Goal: Information Seeking & Learning: Learn about a topic

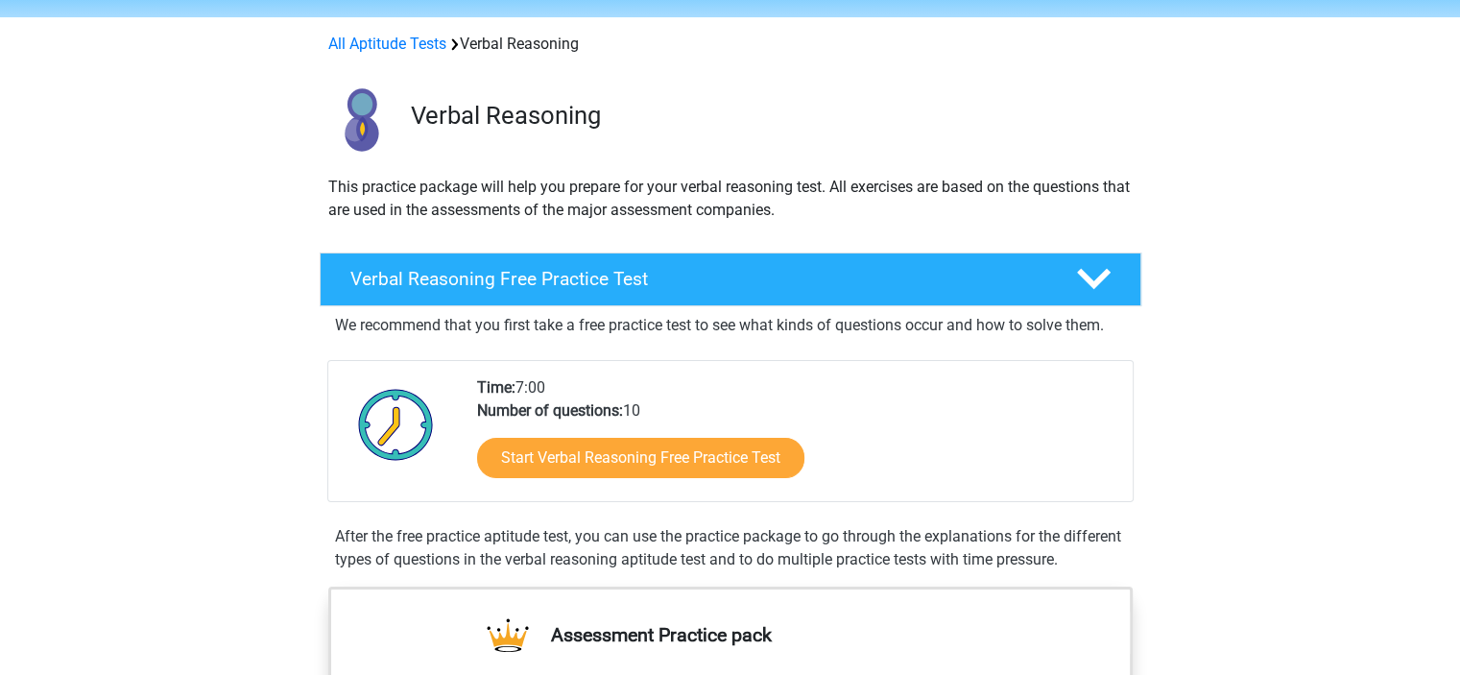
scroll to position [96, 0]
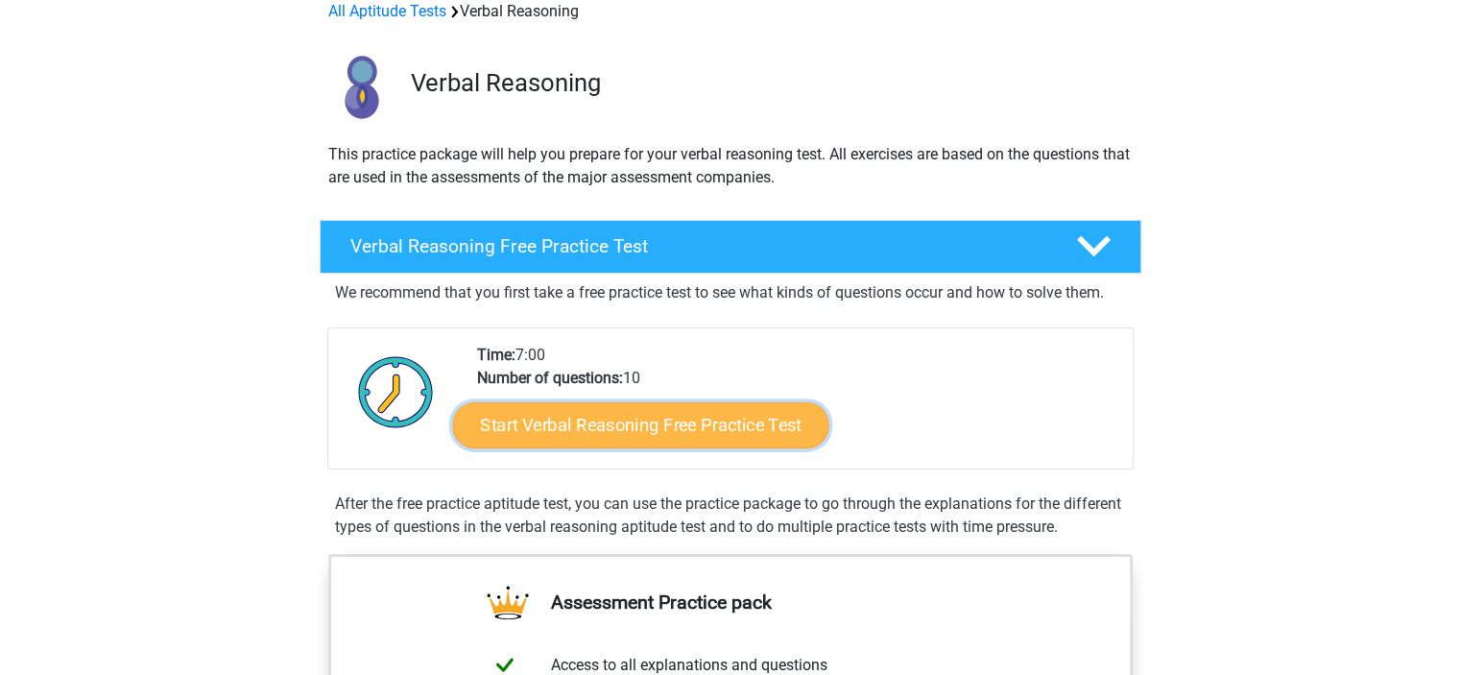
click at [642, 429] on link "Start Verbal Reasoning Free Practice Test" at bounding box center [640, 425] width 376 height 46
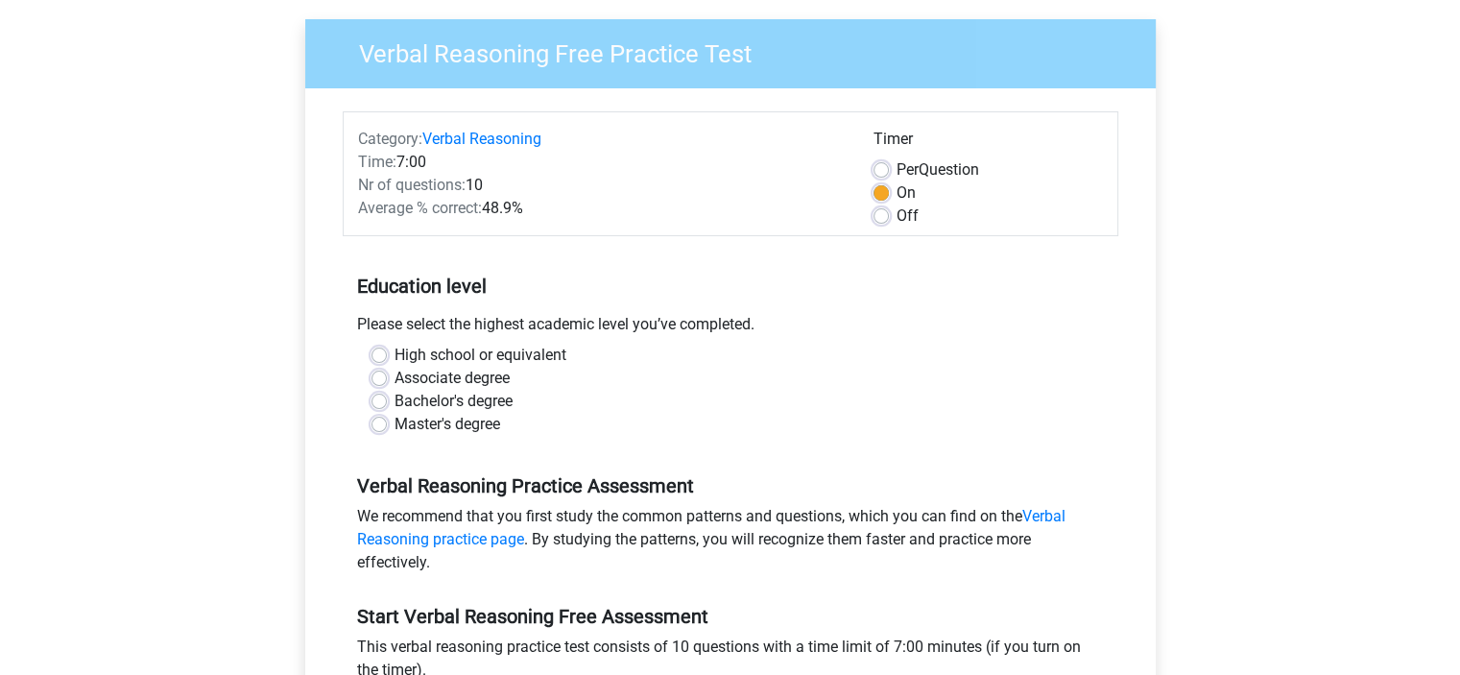
scroll to position [384, 0]
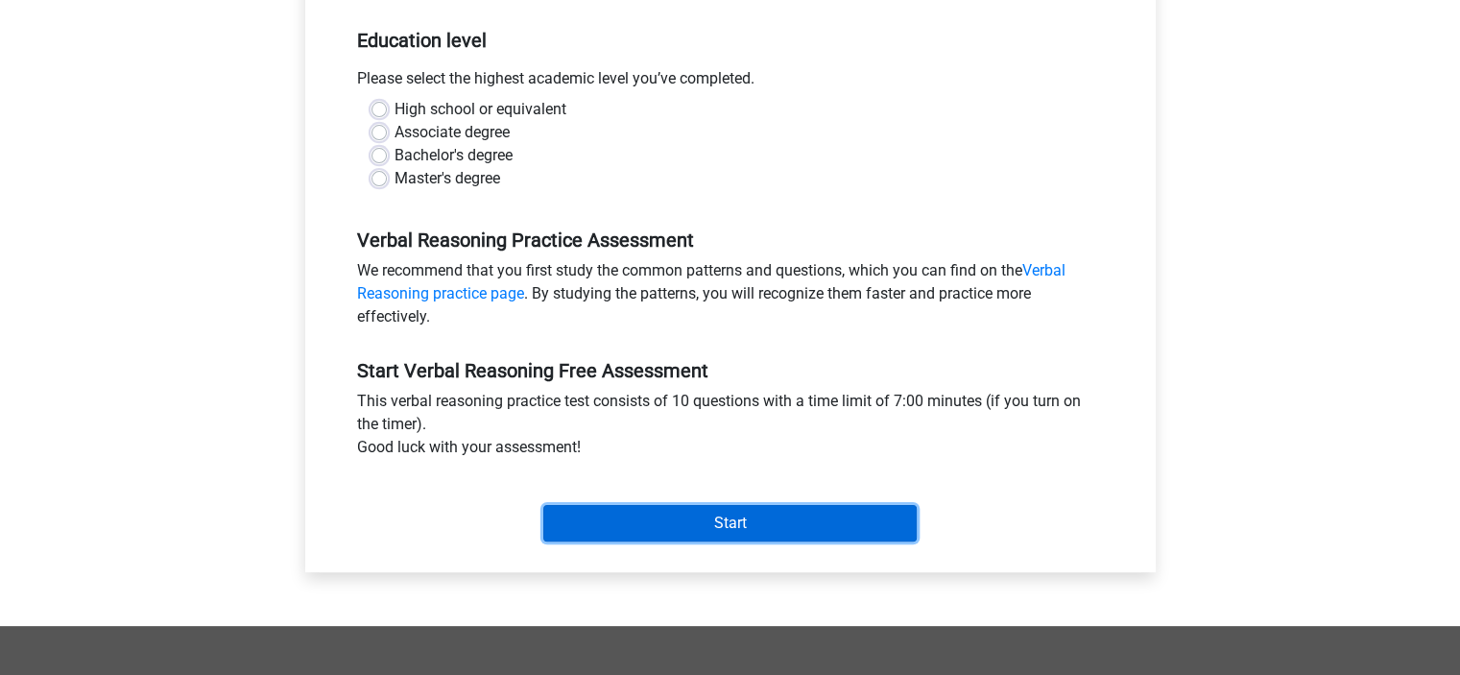
click at [676, 528] on input "Start" at bounding box center [729, 523] width 373 height 36
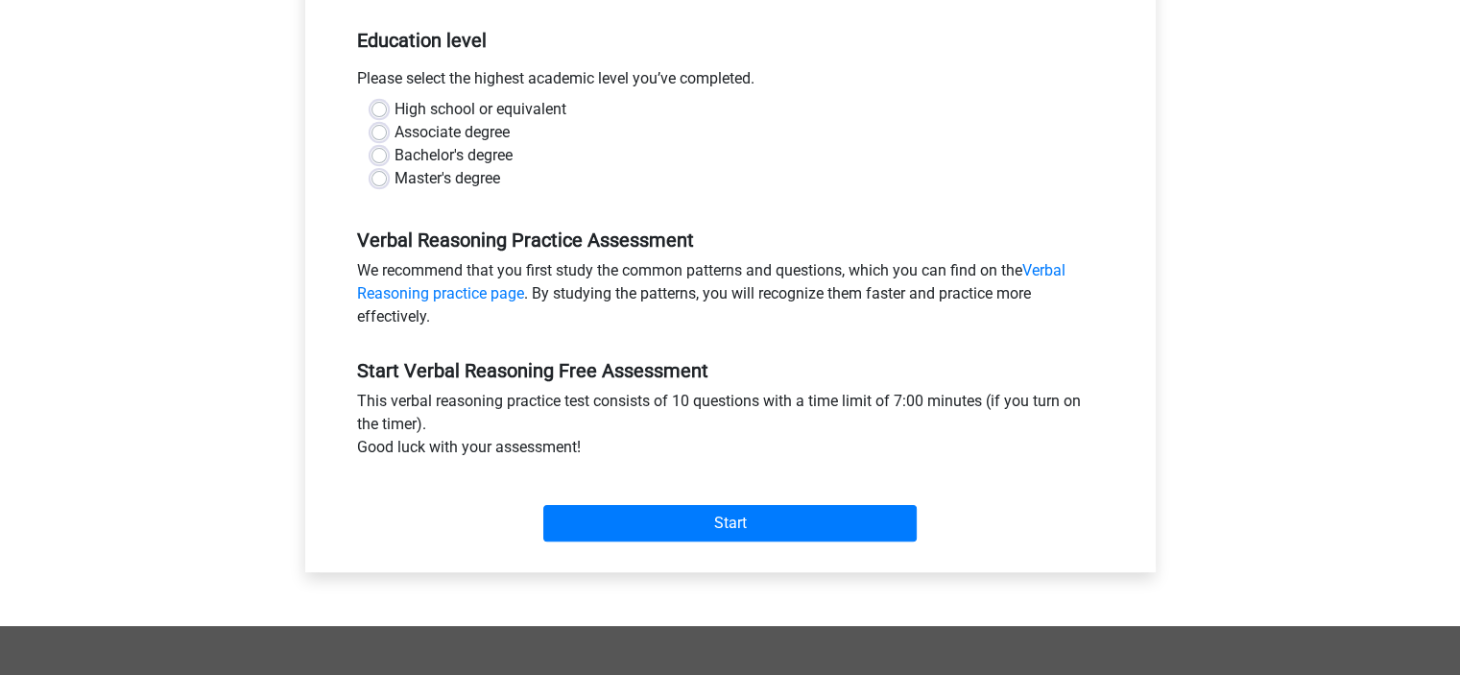
click at [504, 157] on label "Bachelor's degree" at bounding box center [454, 155] width 118 height 23
click at [387, 157] on input "Bachelor's degree" at bounding box center [379, 153] width 15 height 19
radio input "true"
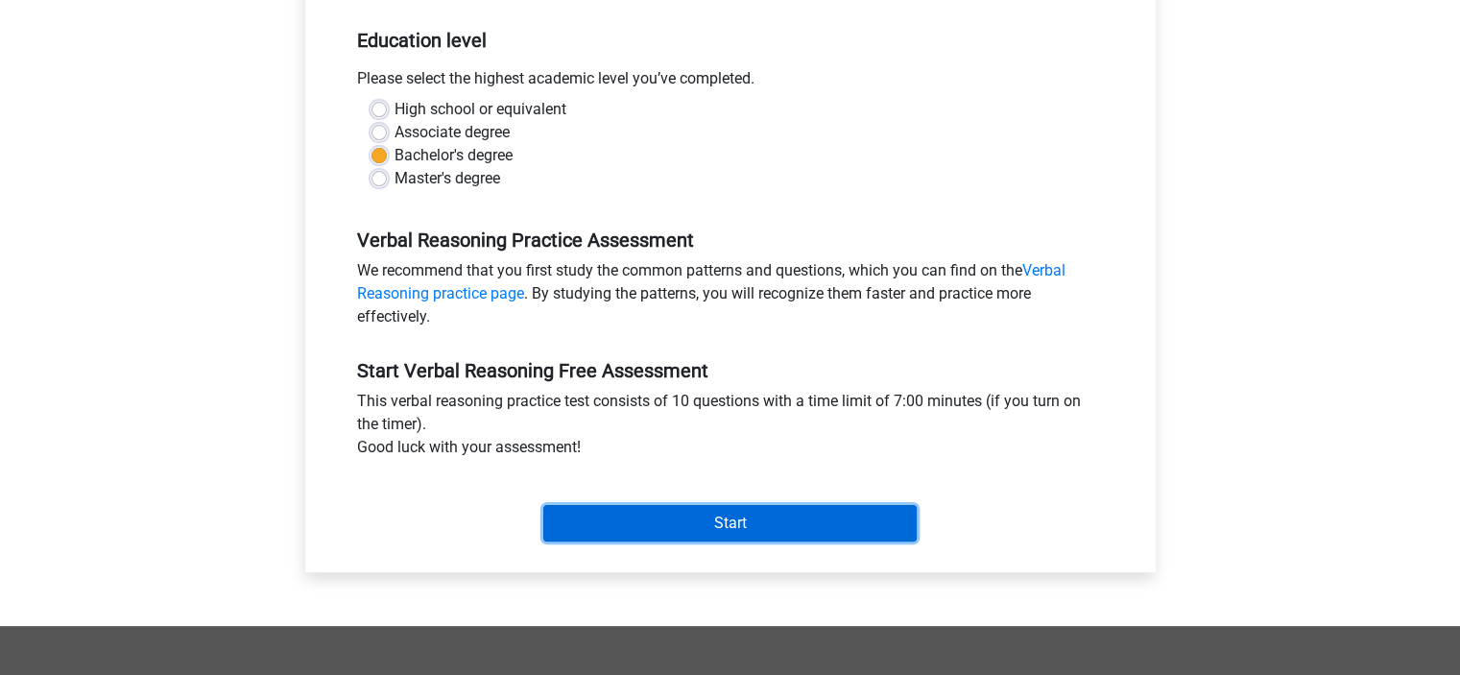
click at [726, 509] on input "Start" at bounding box center [729, 523] width 373 height 36
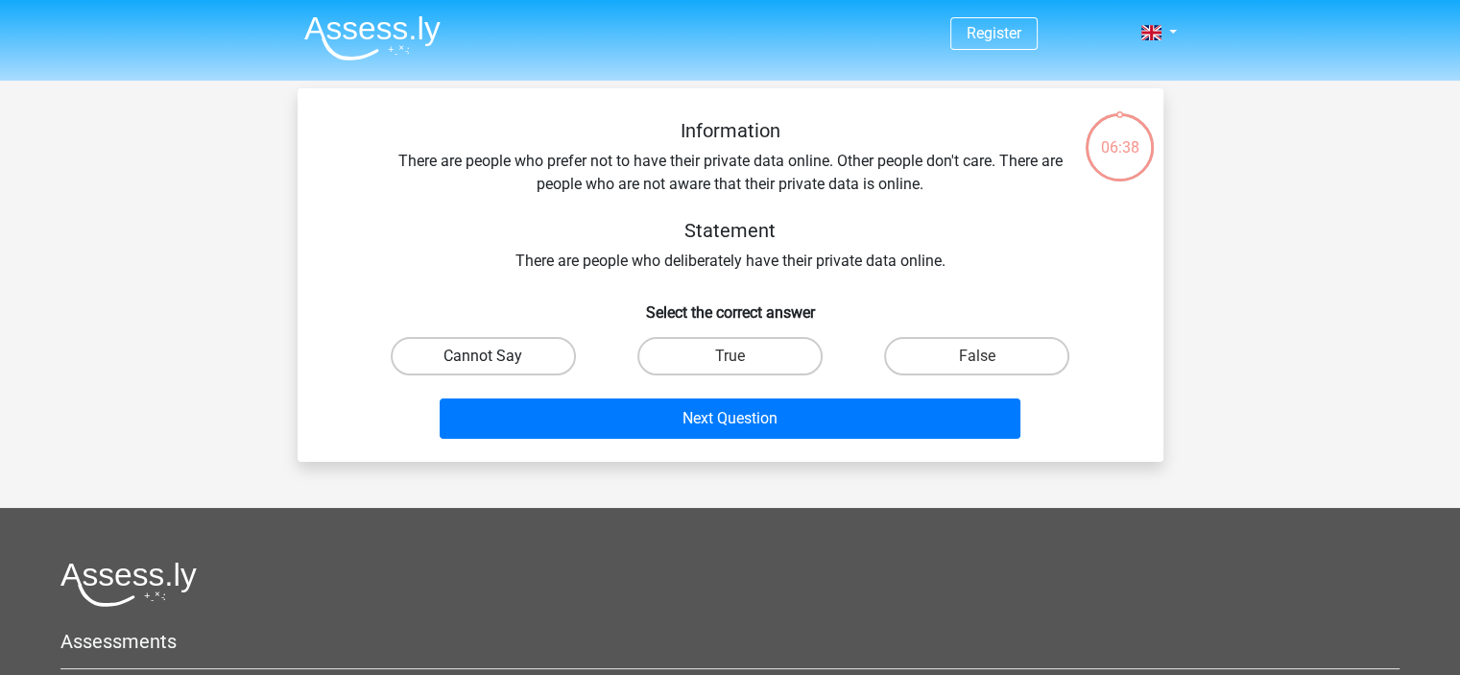
click at [471, 356] on label "Cannot Say" at bounding box center [483, 356] width 185 height 38
click at [483, 356] on input "Cannot Say" at bounding box center [489, 362] width 12 height 12
radio input "true"
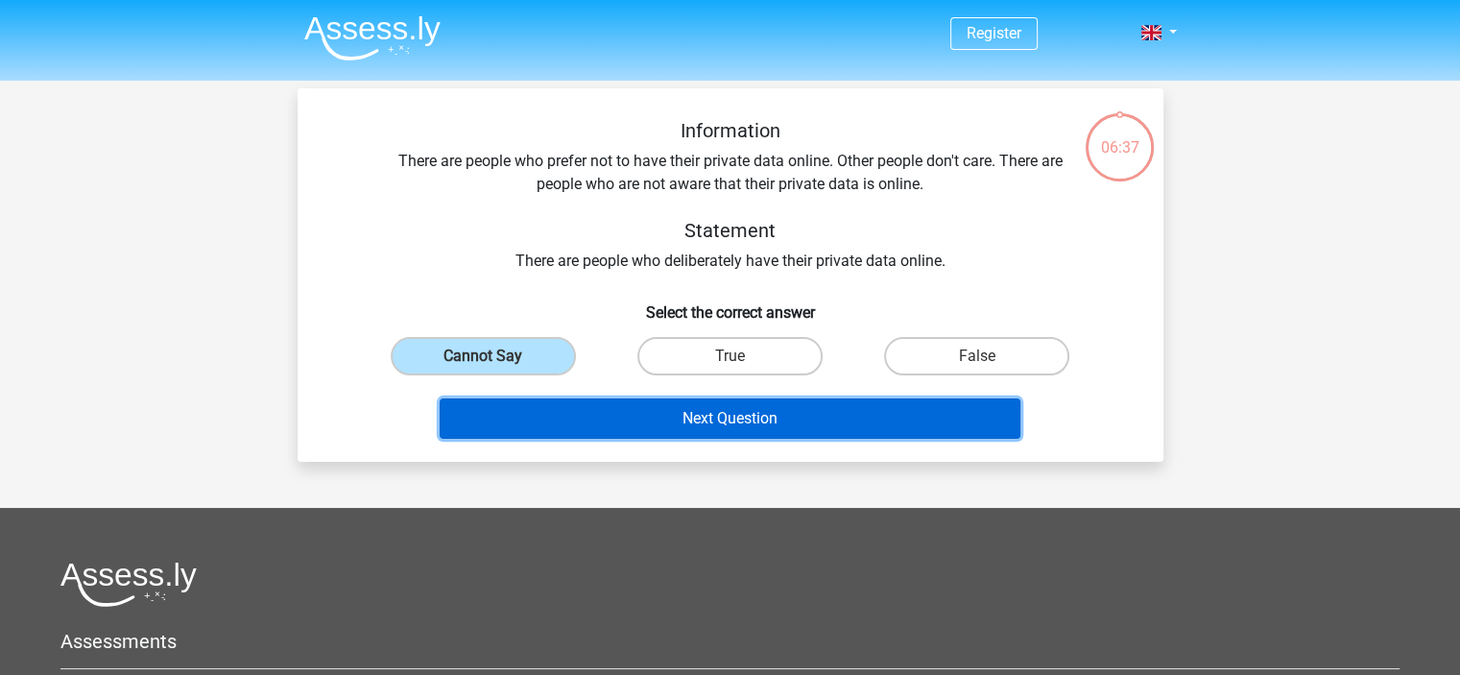
click at [634, 412] on button "Next Question" at bounding box center [730, 418] width 581 height 40
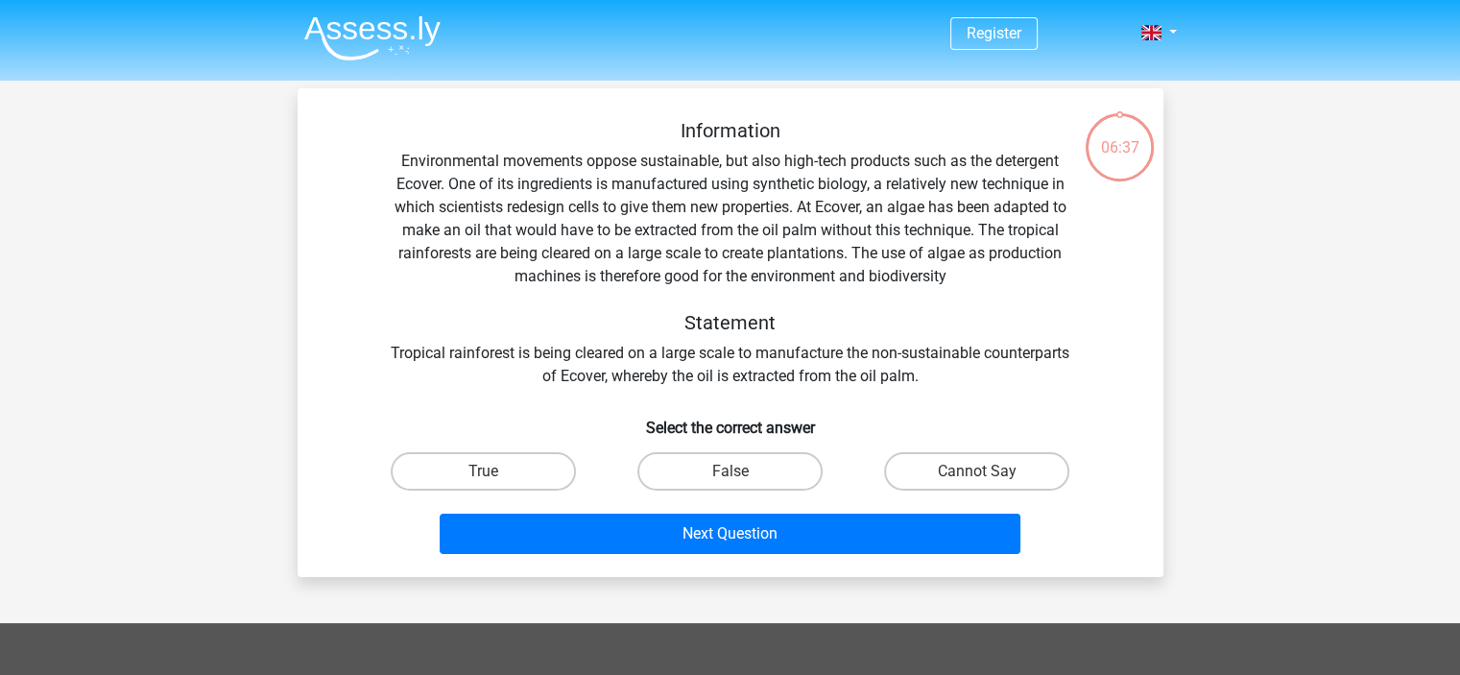
scroll to position [88, 0]
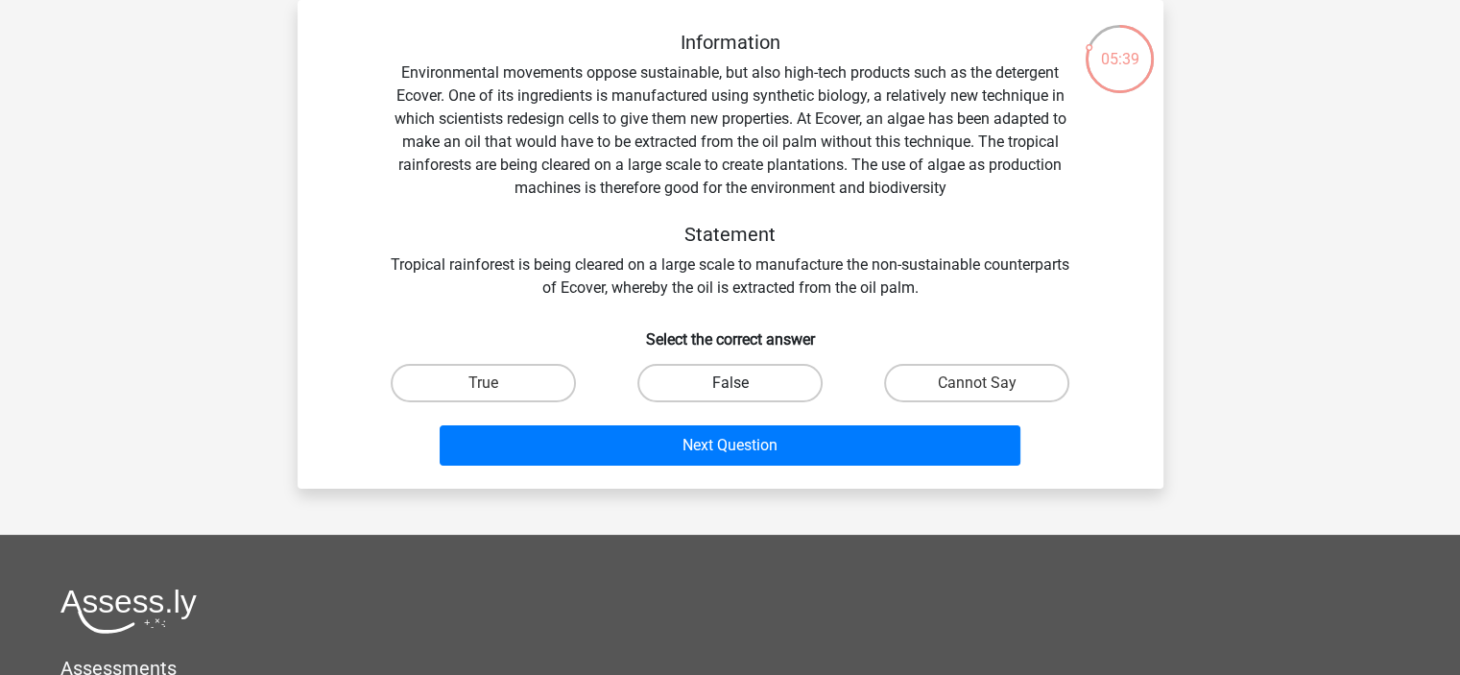
click at [709, 378] on label "False" at bounding box center [729, 383] width 185 height 38
click at [730, 383] on input "False" at bounding box center [736, 389] width 12 height 12
radio input "true"
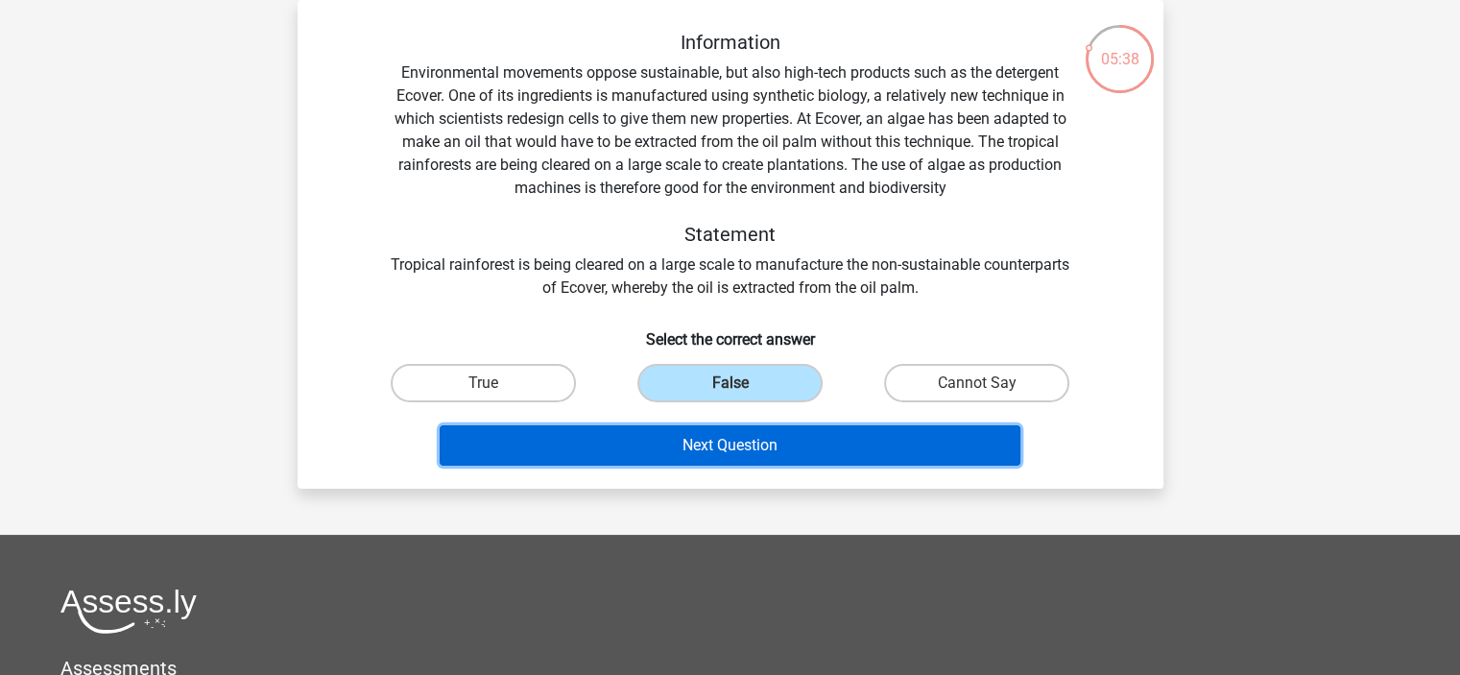
click at [718, 451] on button "Next Question" at bounding box center [730, 445] width 581 height 40
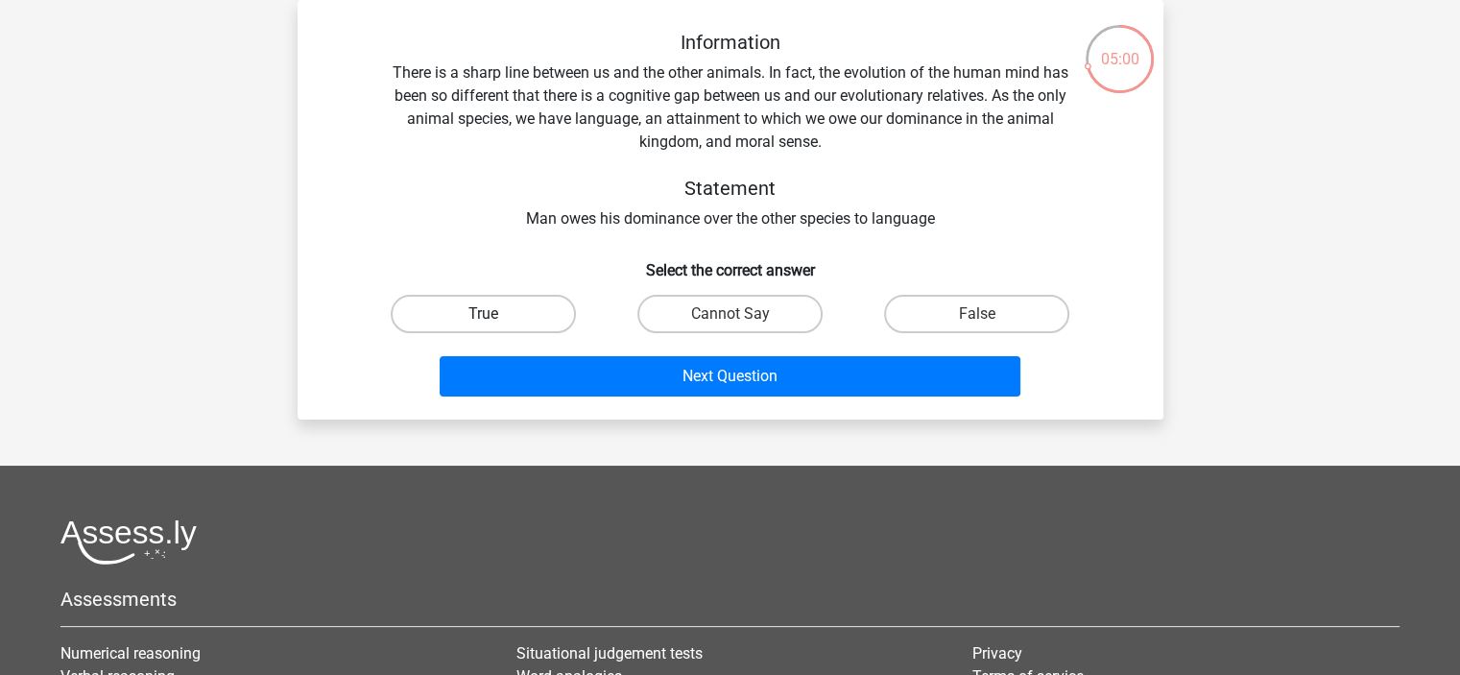
click at [435, 310] on label "True" at bounding box center [483, 314] width 185 height 38
click at [483, 314] on input "True" at bounding box center [489, 320] width 12 height 12
radio input "true"
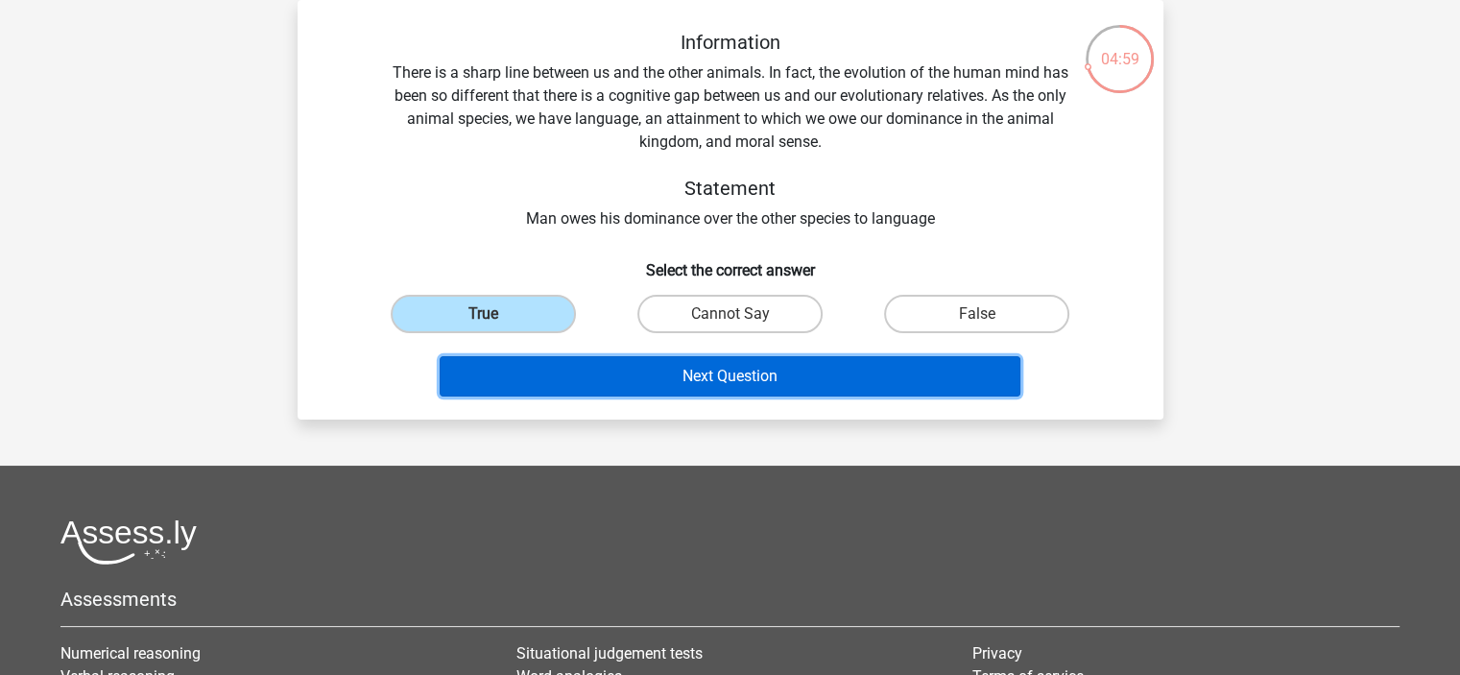
click at [635, 370] on button "Next Question" at bounding box center [730, 376] width 581 height 40
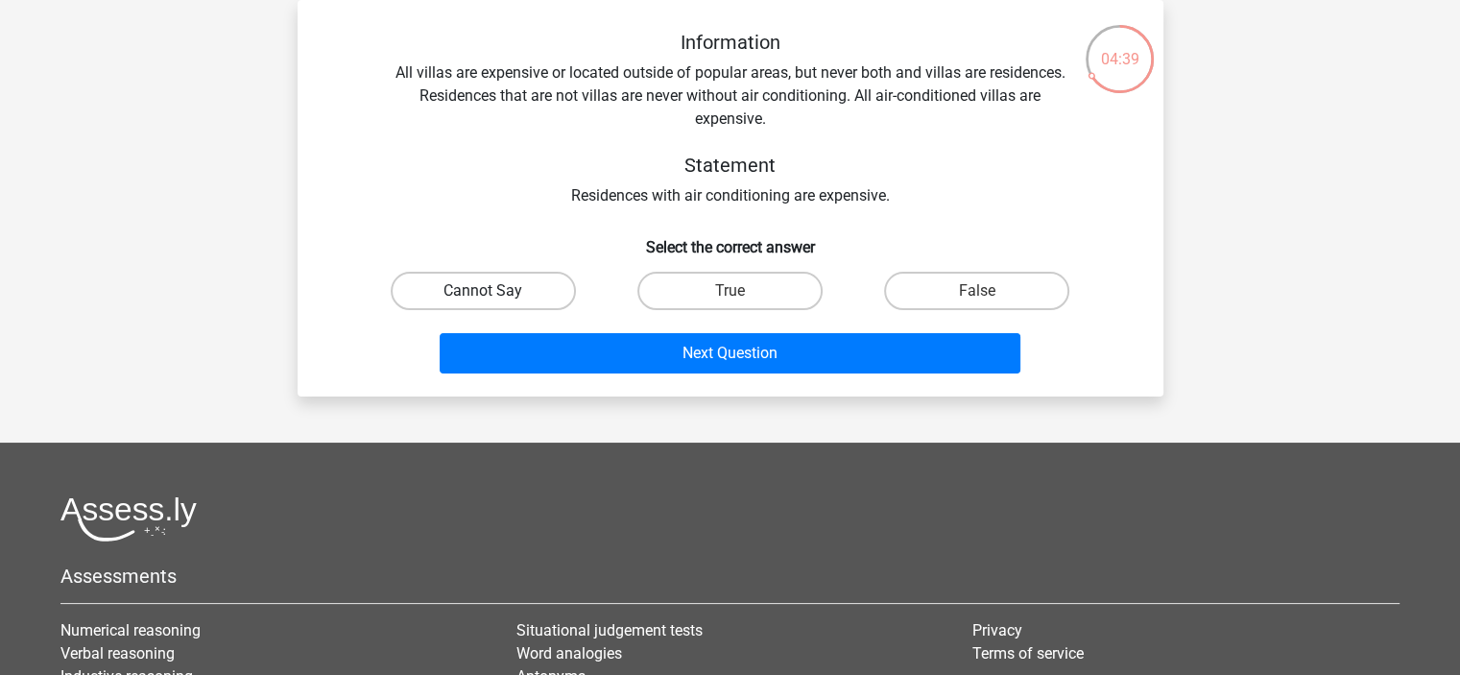
click at [517, 299] on label "Cannot Say" at bounding box center [483, 291] width 185 height 38
click at [495, 299] on input "Cannot Say" at bounding box center [489, 297] width 12 height 12
radio input "true"
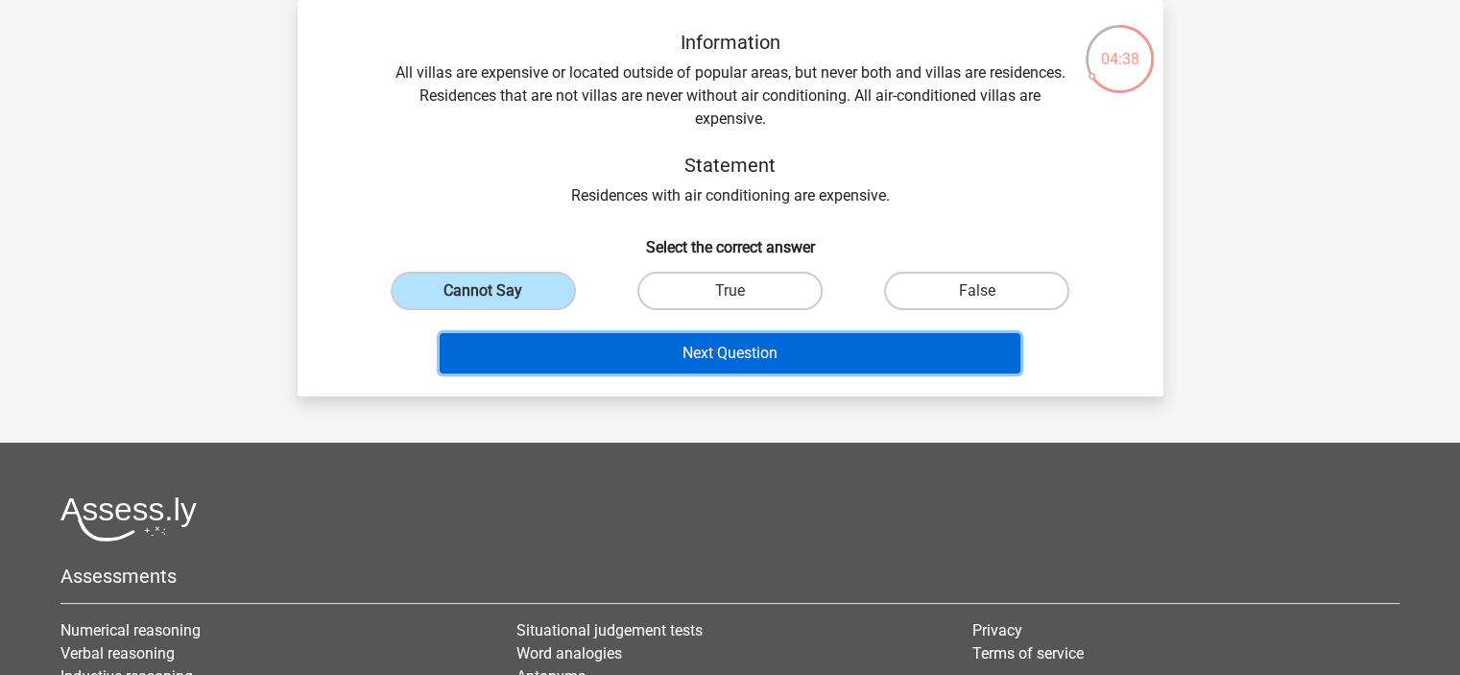
click at [673, 354] on button "Next Question" at bounding box center [730, 353] width 581 height 40
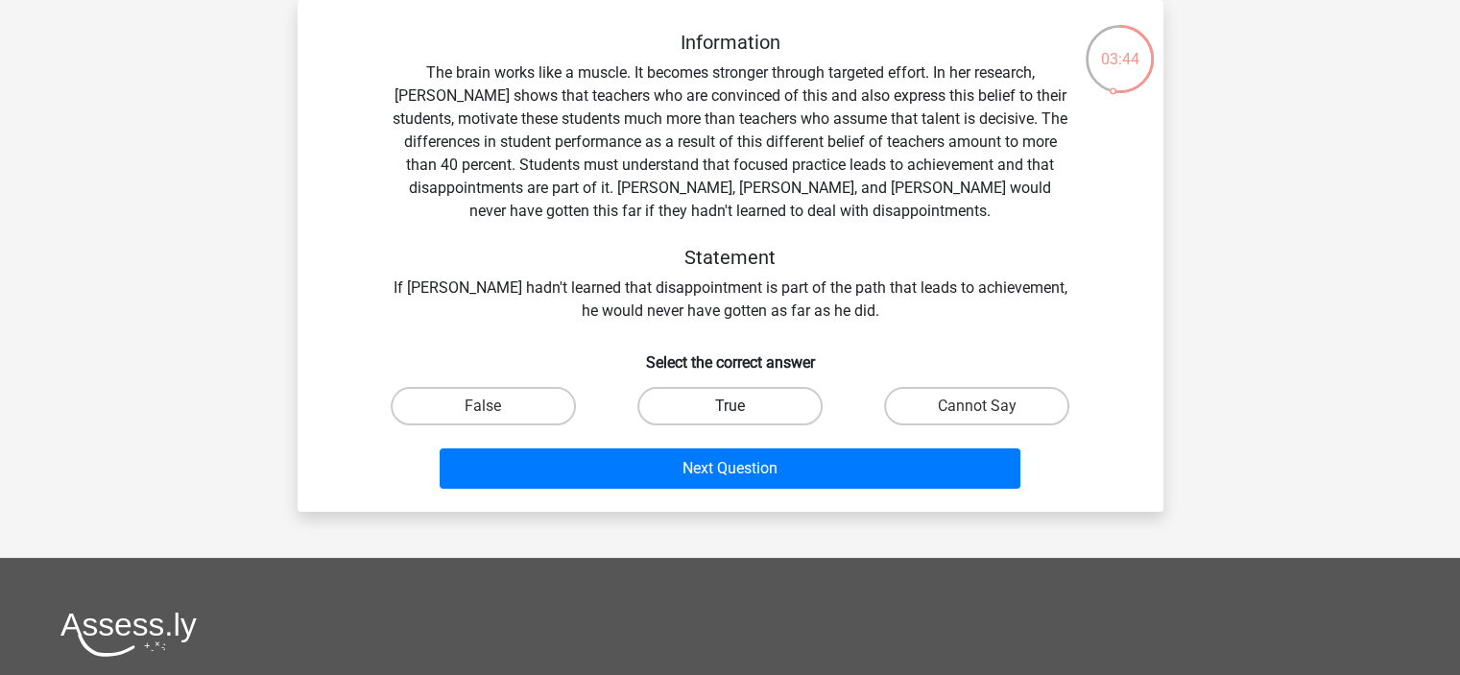
click at [682, 412] on label "True" at bounding box center [729, 406] width 185 height 38
click at [730, 412] on input "True" at bounding box center [736, 412] width 12 height 12
radio input "true"
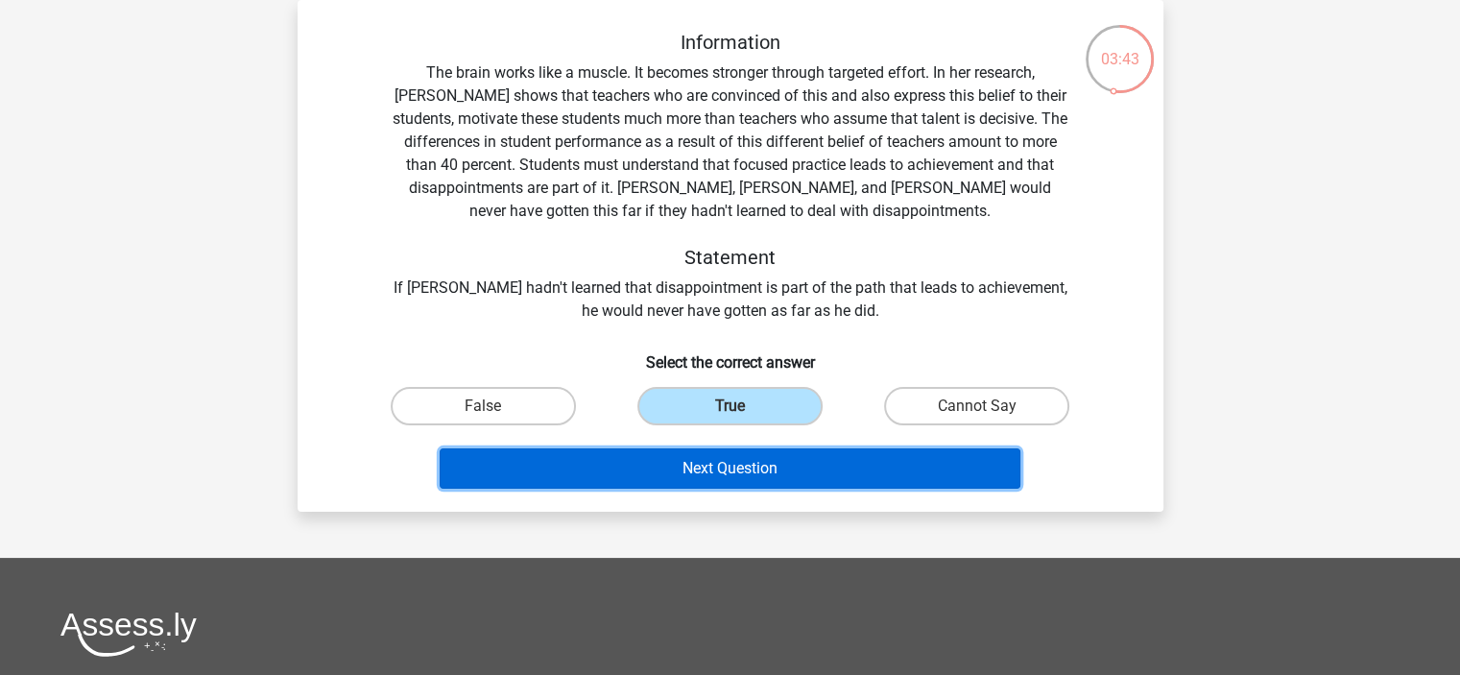
click at [701, 468] on button "Next Question" at bounding box center [730, 468] width 581 height 40
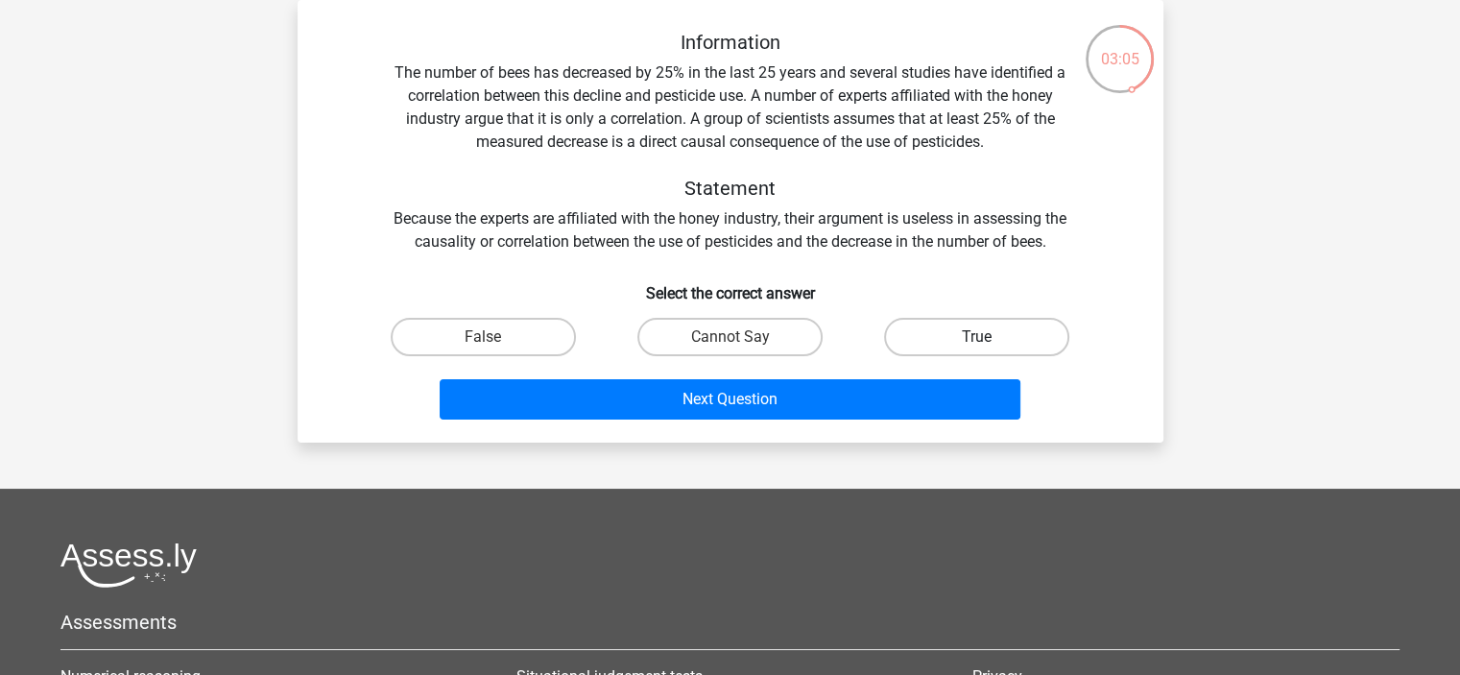
click at [929, 337] on label "True" at bounding box center [976, 337] width 185 height 38
click at [977, 337] on input "True" at bounding box center [983, 343] width 12 height 12
radio input "true"
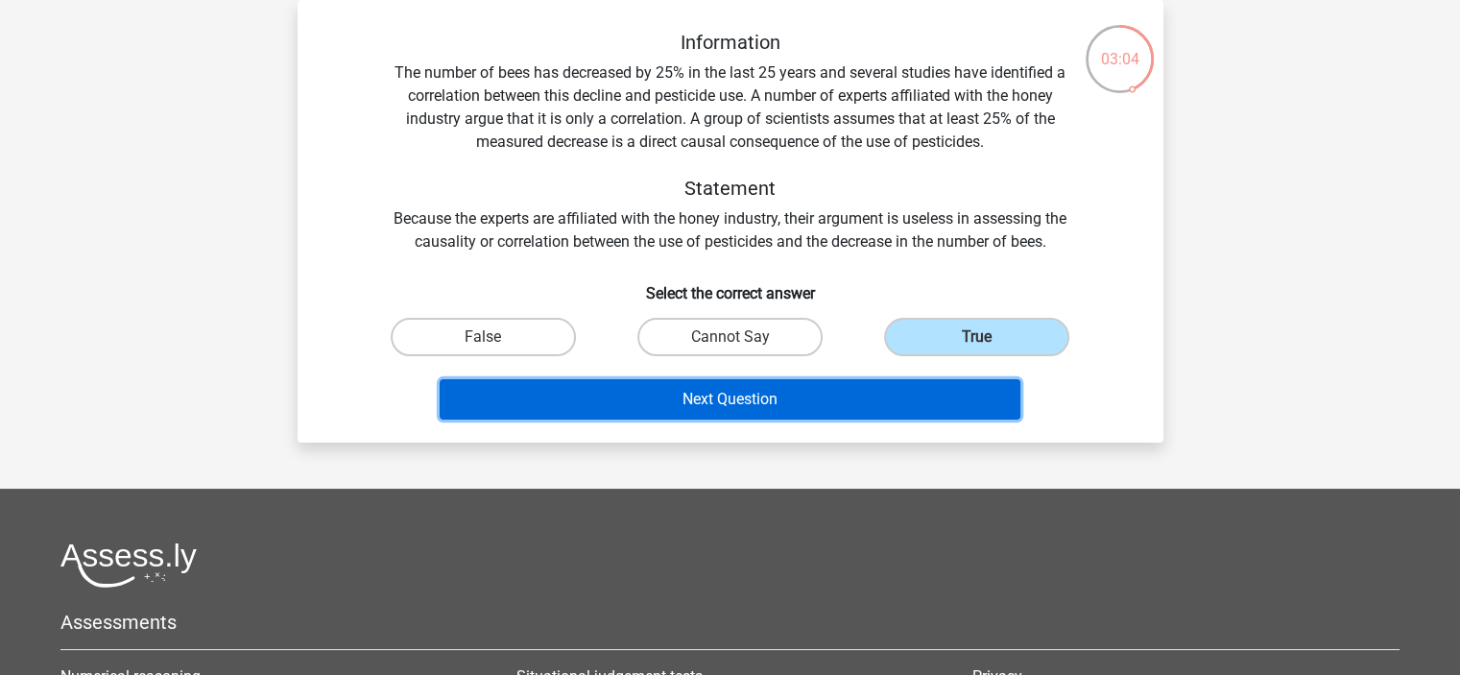
click at [759, 395] on button "Next Question" at bounding box center [730, 399] width 581 height 40
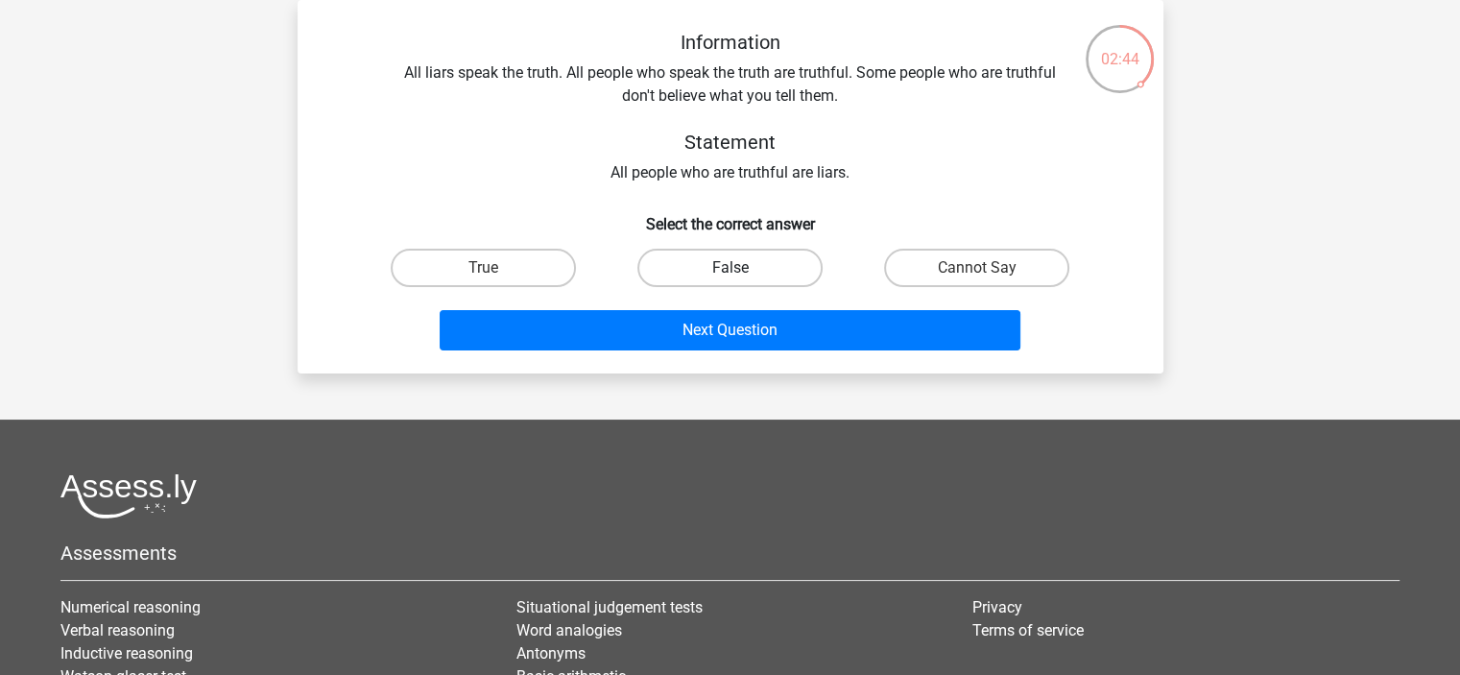
click at [712, 260] on label "False" at bounding box center [729, 268] width 185 height 38
click at [730, 268] on input "False" at bounding box center [736, 274] width 12 height 12
radio input "true"
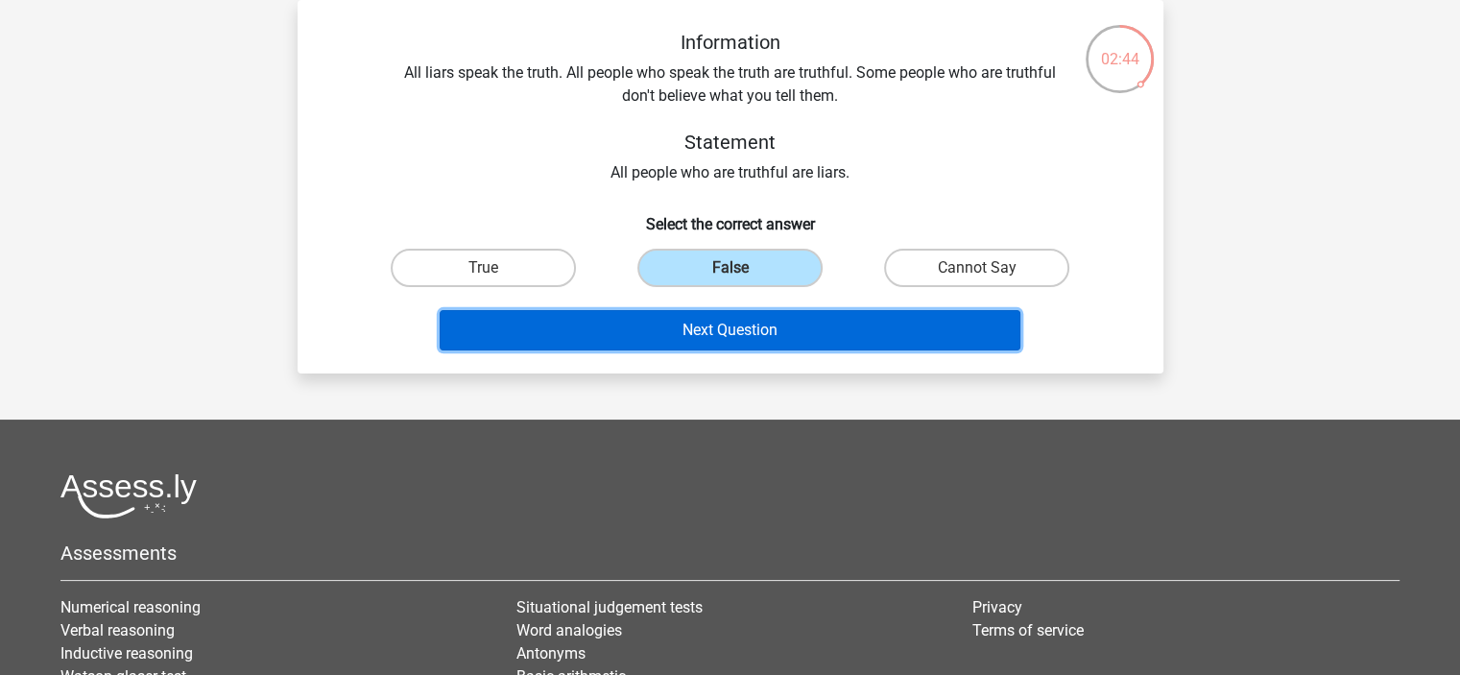
click at [733, 324] on button "Next Question" at bounding box center [730, 330] width 581 height 40
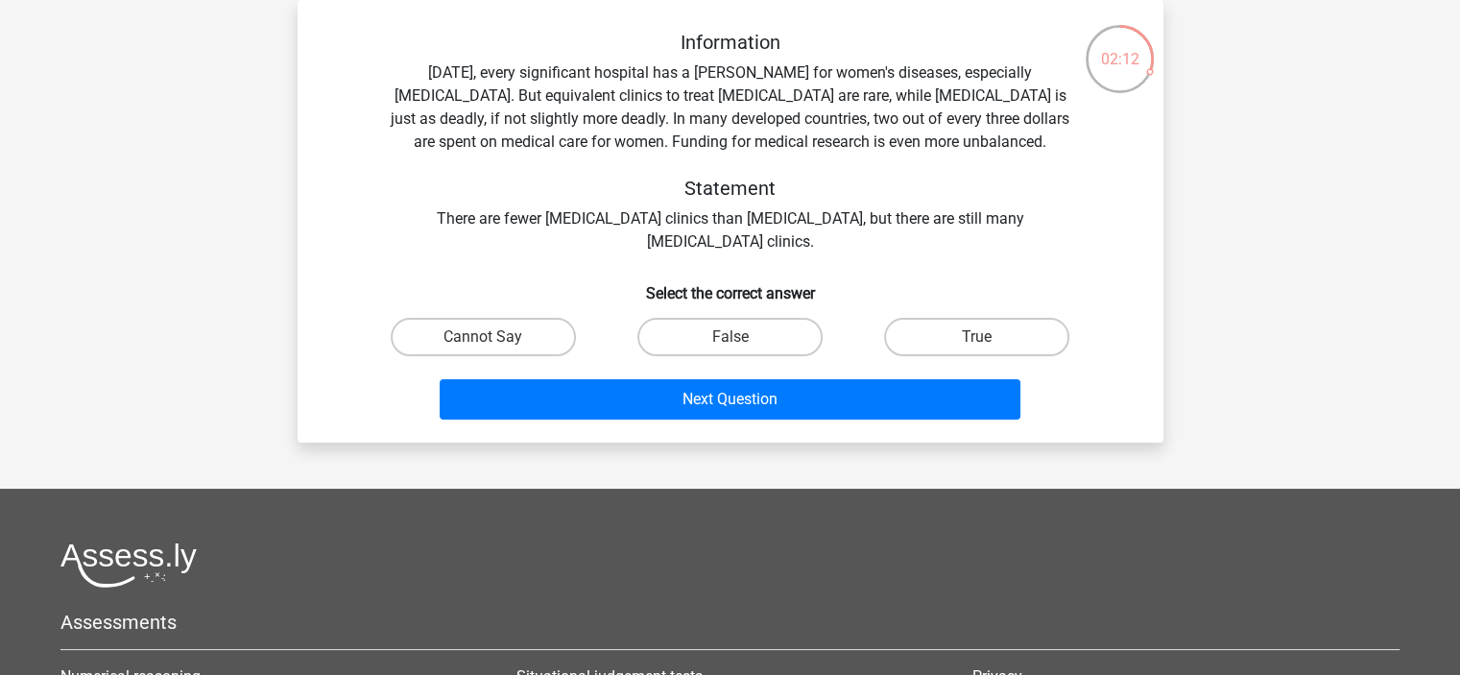
click at [733, 324] on label "False" at bounding box center [729, 337] width 185 height 38
click at [733, 337] on input "False" at bounding box center [736, 343] width 12 height 12
radio input "true"
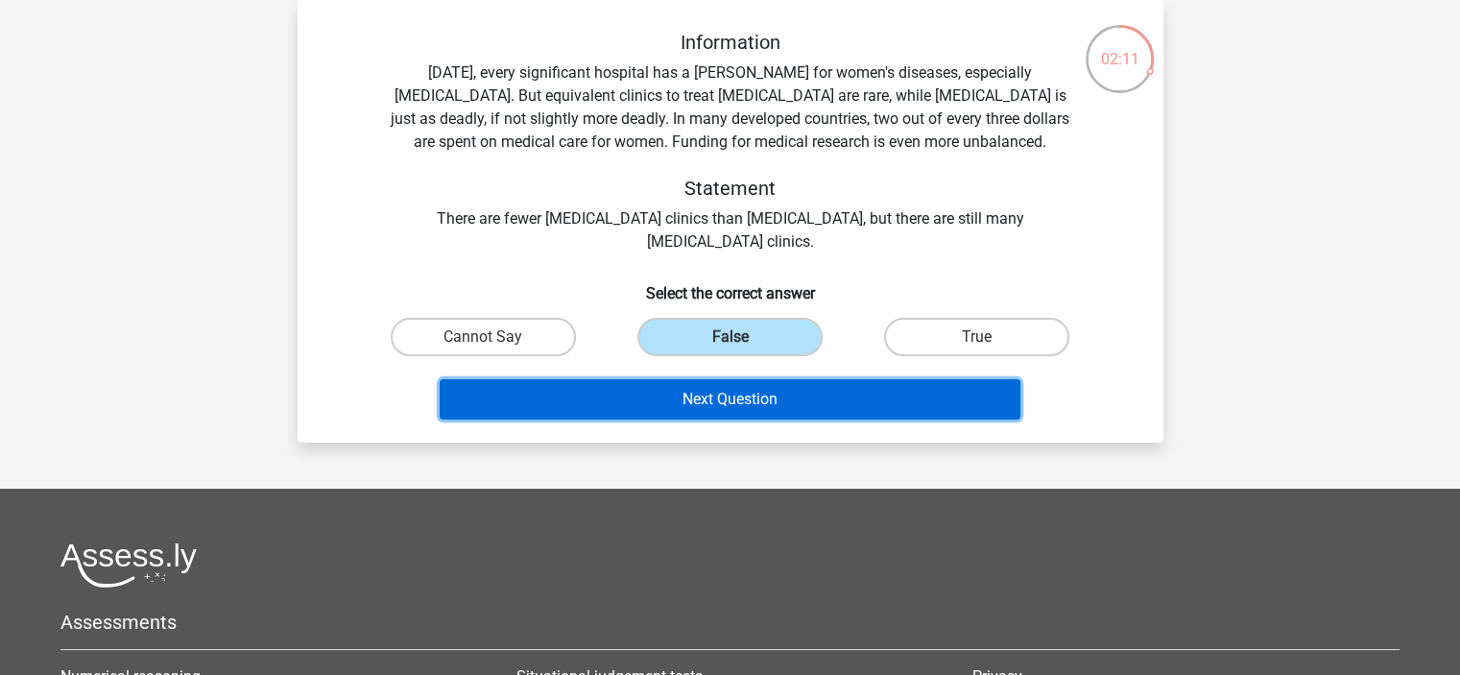
click at [710, 415] on button "Next Question" at bounding box center [730, 399] width 581 height 40
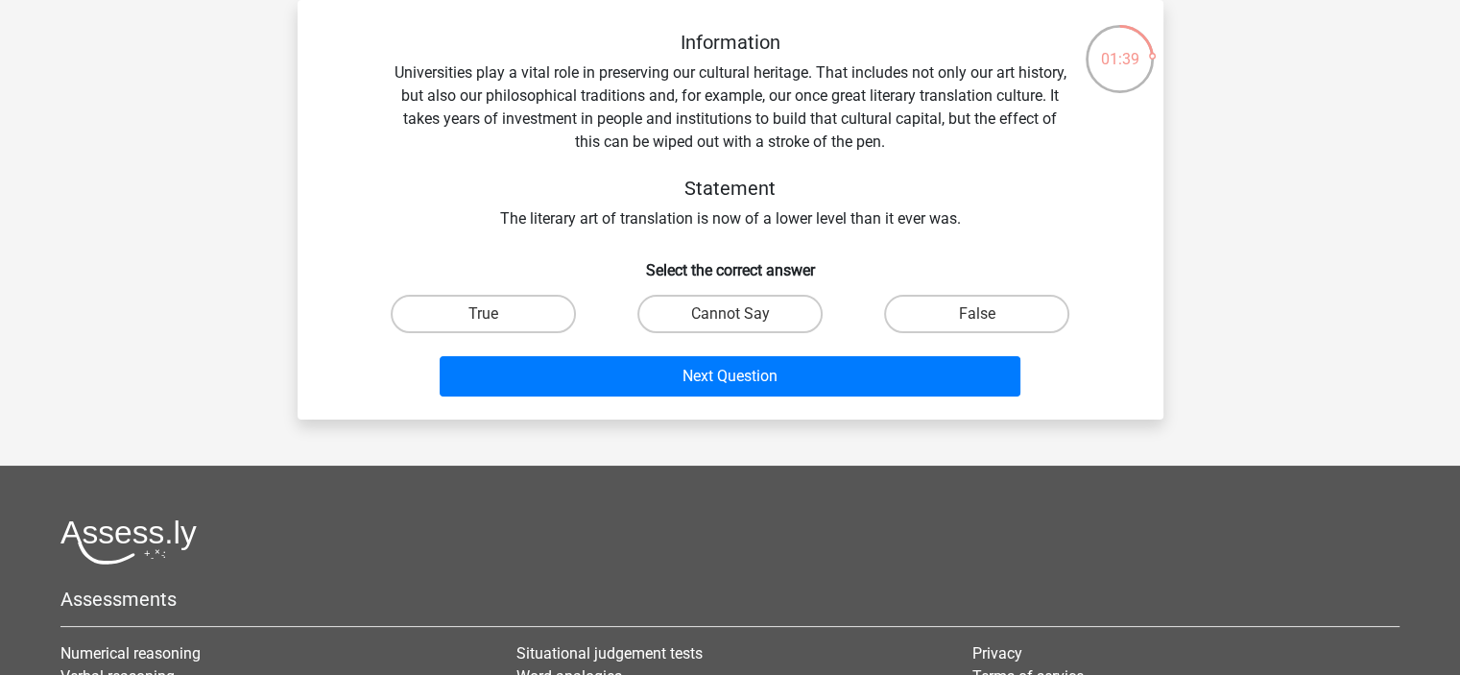
click at [737, 322] on input "Cannot Say" at bounding box center [736, 320] width 12 height 12
radio input "true"
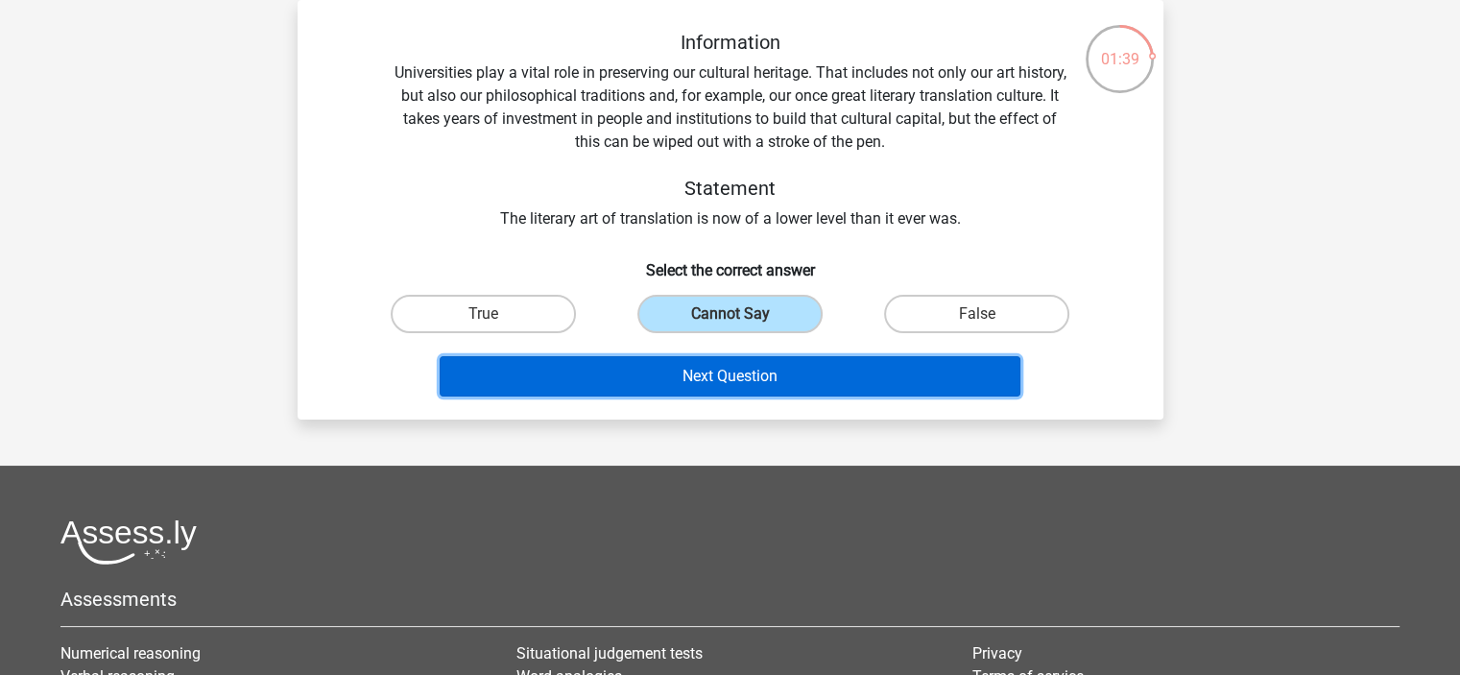
click at [737, 368] on button "Next Question" at bounding box center [730, 376] width 581 height 40
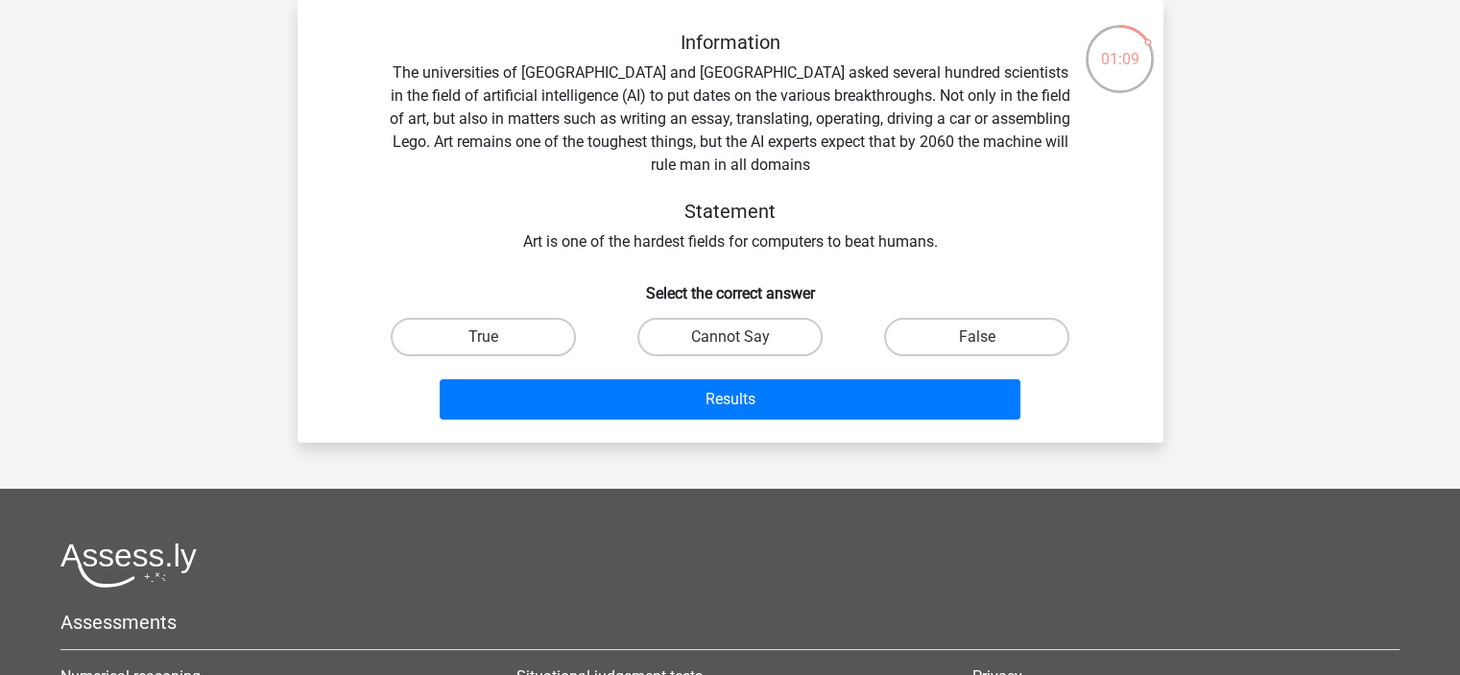
click at [537, 314] on div "True" at bounding box center [483, 337] width 247 height 54
click at [525, 332] on label "True" at bounding box center [483, 337] width 185 height 38
click at [495, 337] on input "True" at bounding box center [489, 343] width 12 height 12
radio input "true"
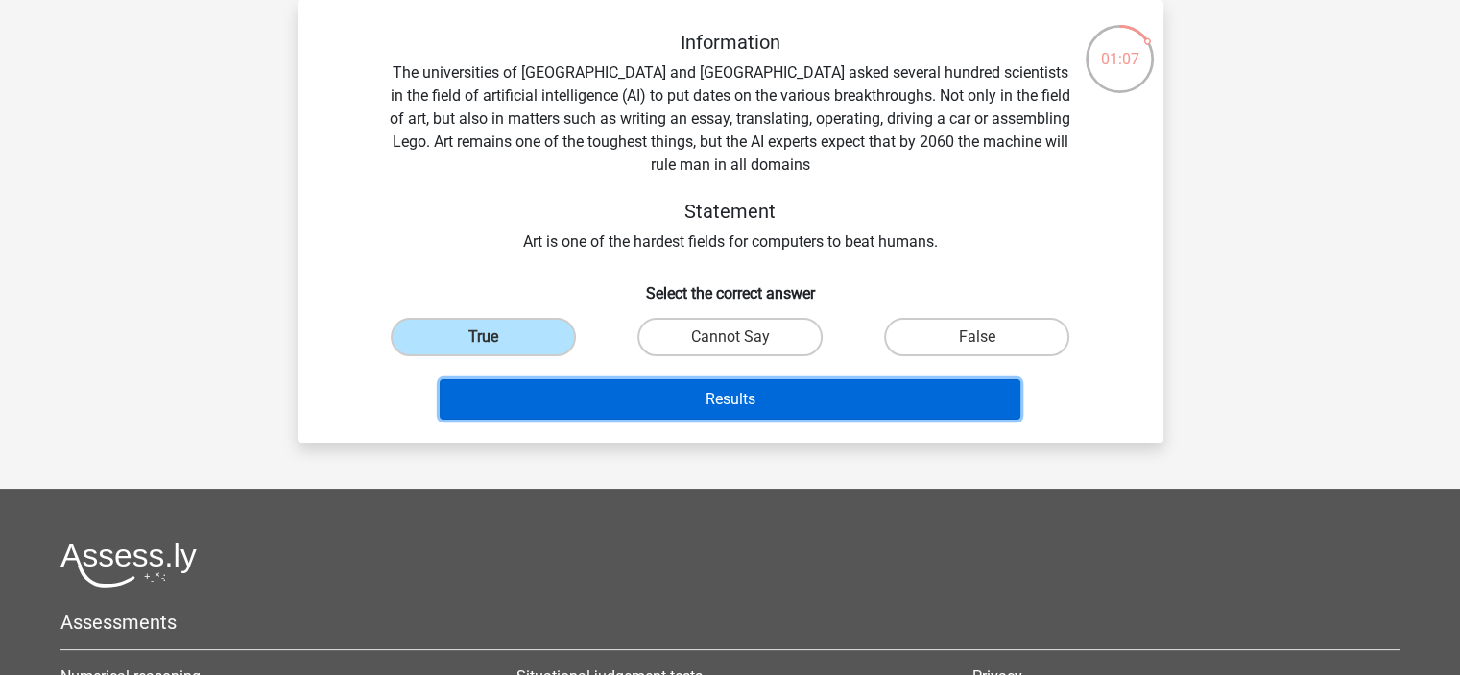
click at [703, 406] on button "Results" at bounding box center [730, 399] width 581 height 40
